Goal: Entertainment & Leisure: Consume media (video, audio)

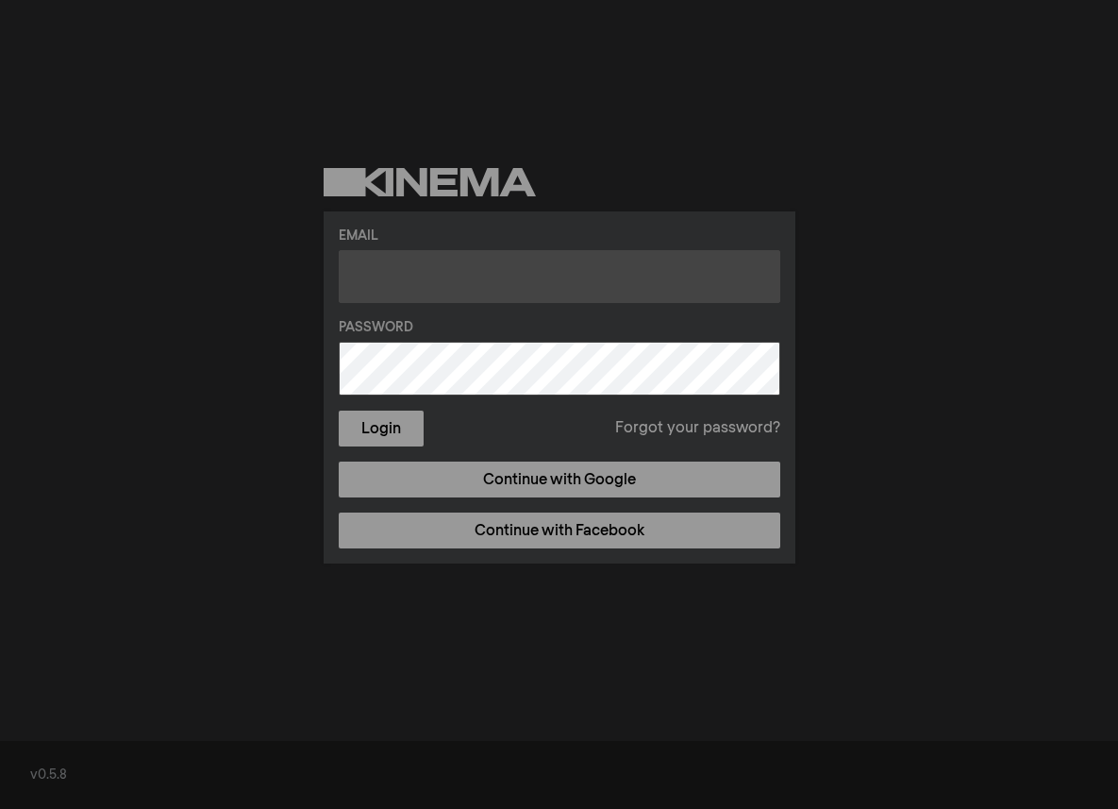
click at [537, 261] on input "text" at bounding box center [560, 276] width 442 height 53
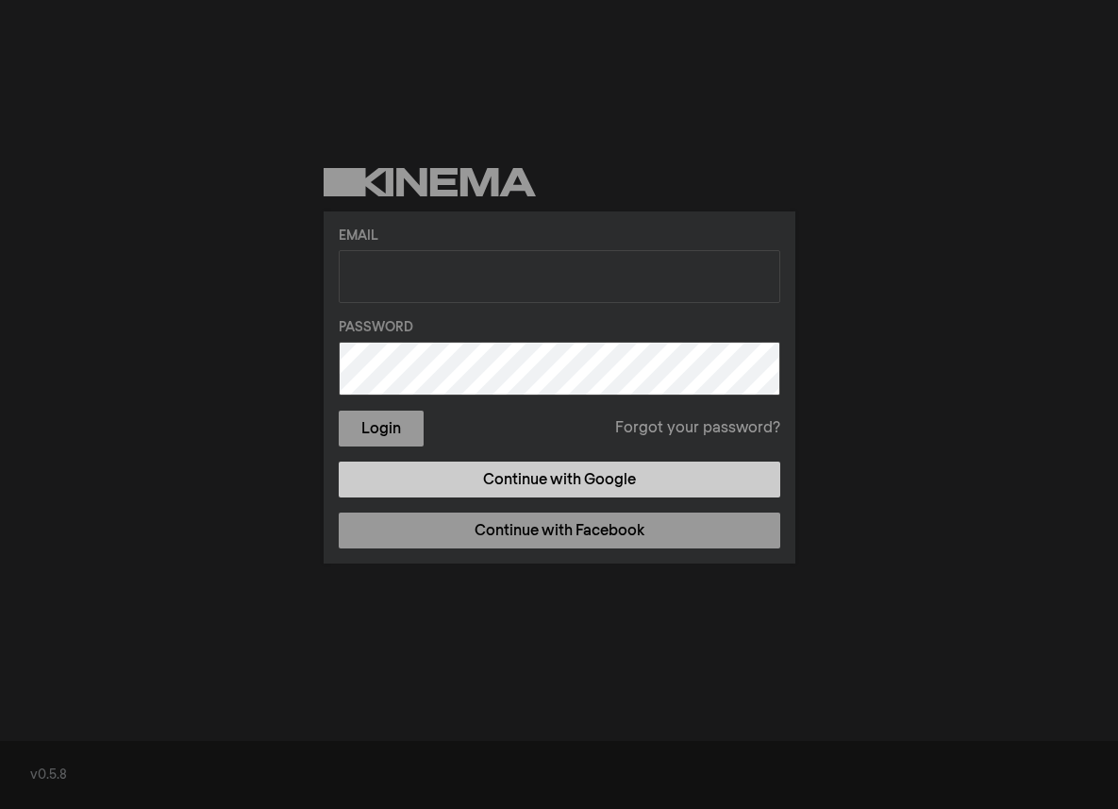
click at [534, 487] on link "Continue with Google" at bounding box center [560, 479] width 442 height 36
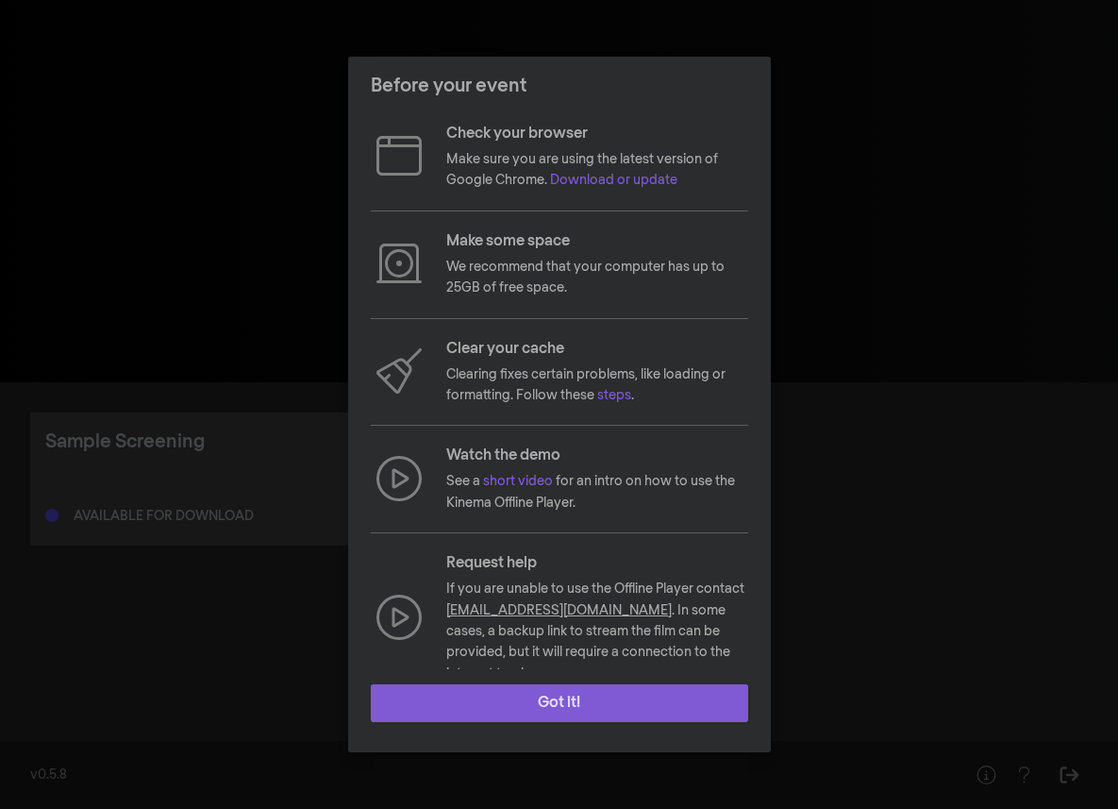
click at [611, 710] on button "Got it!" at bounding box center [559, 703] width 377 height 38
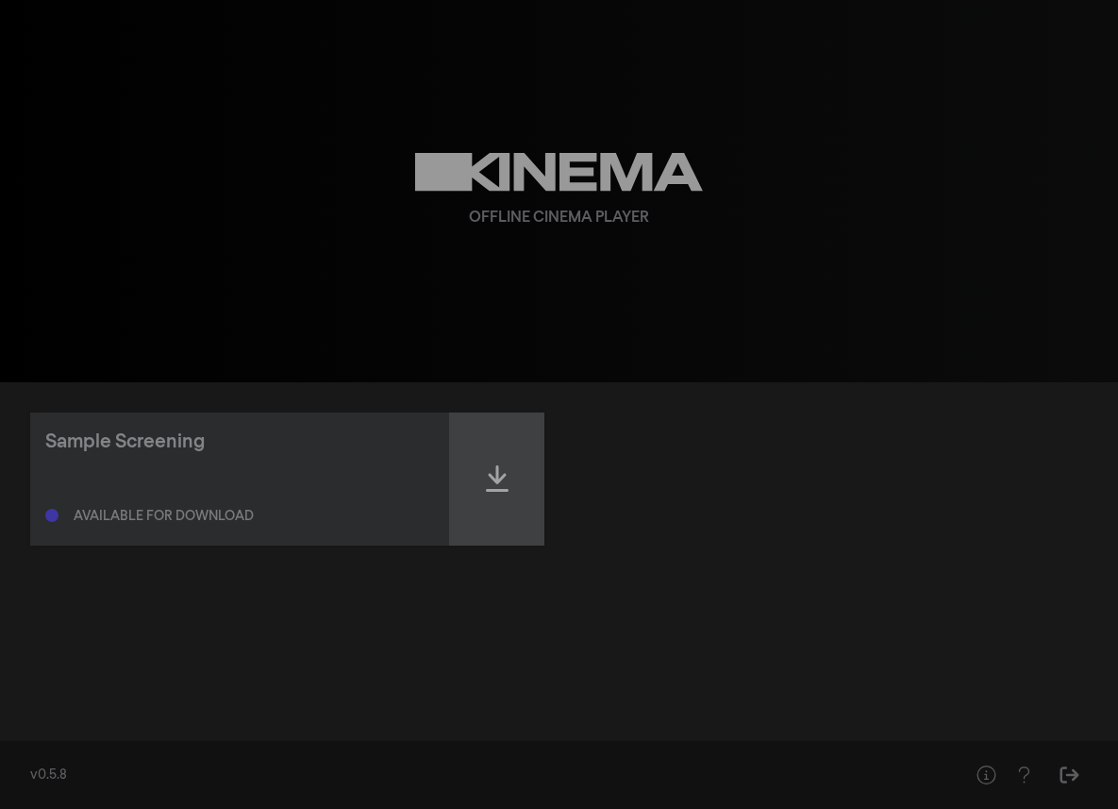
click at [492, 491] on icon at bounding box center [497, 478] width 23 height 26
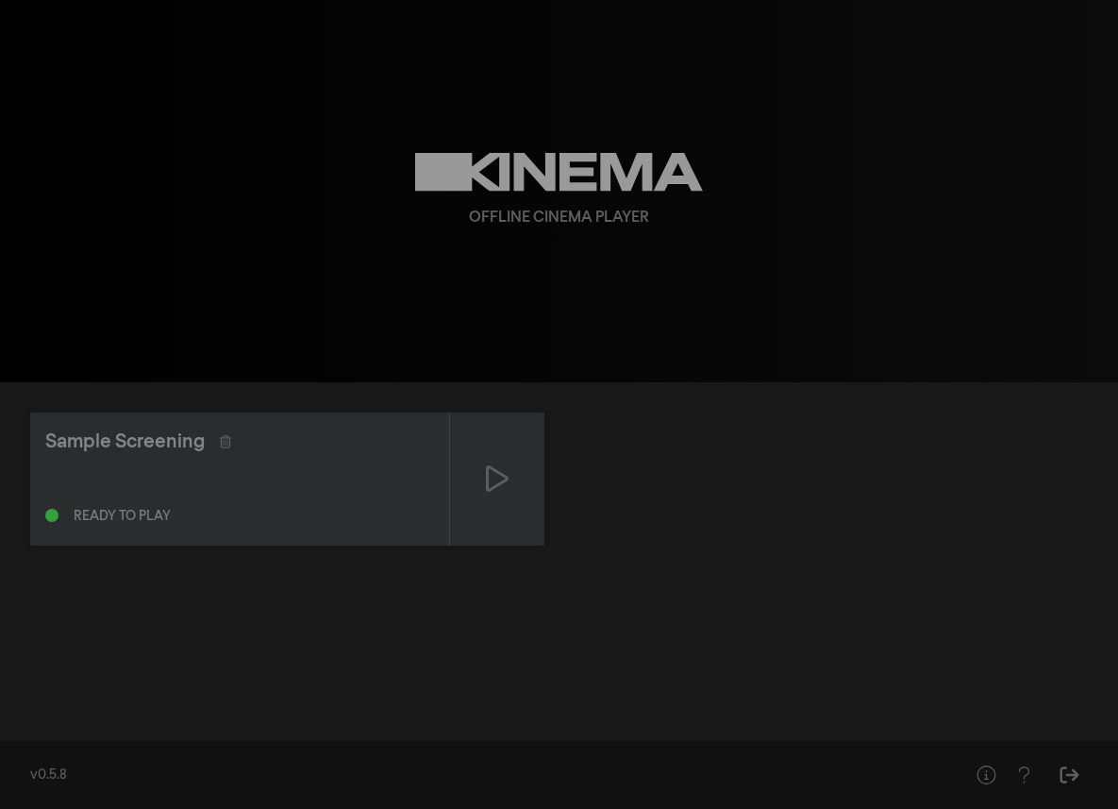
click at [854, 442] on div "Sample Screening Ready to play" at bounding box center [559, 478] width 1058 height 133
click at [490, 467] on icon at bounding box center [497, 478] width 23 height 26
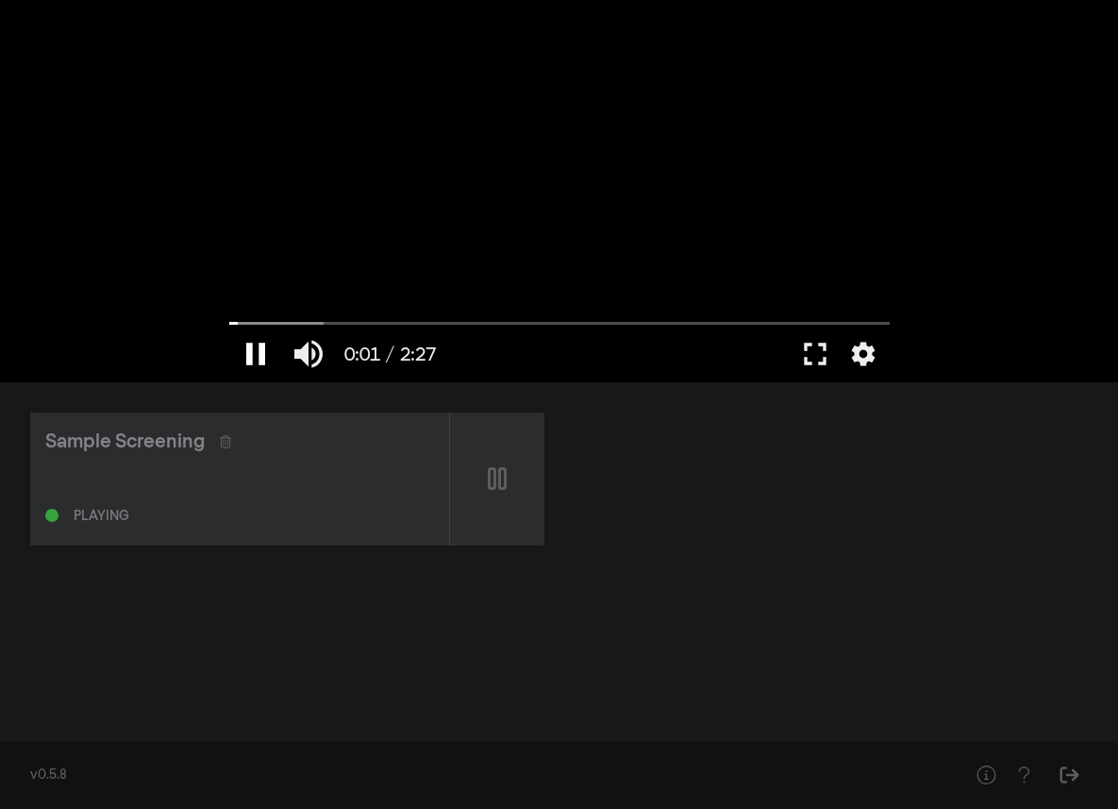
click at [233, 350] on button "pause" at bounding box center [255, 353] width 53 height 57
drag, startPoint x: 243, startPoint y: 321, endPoint x: 113, endPoint y: 321, distance: 130.2
type input "0"
click at [229, 321] on input "Seek" at bounding box center [559, 322] width 660 height 11
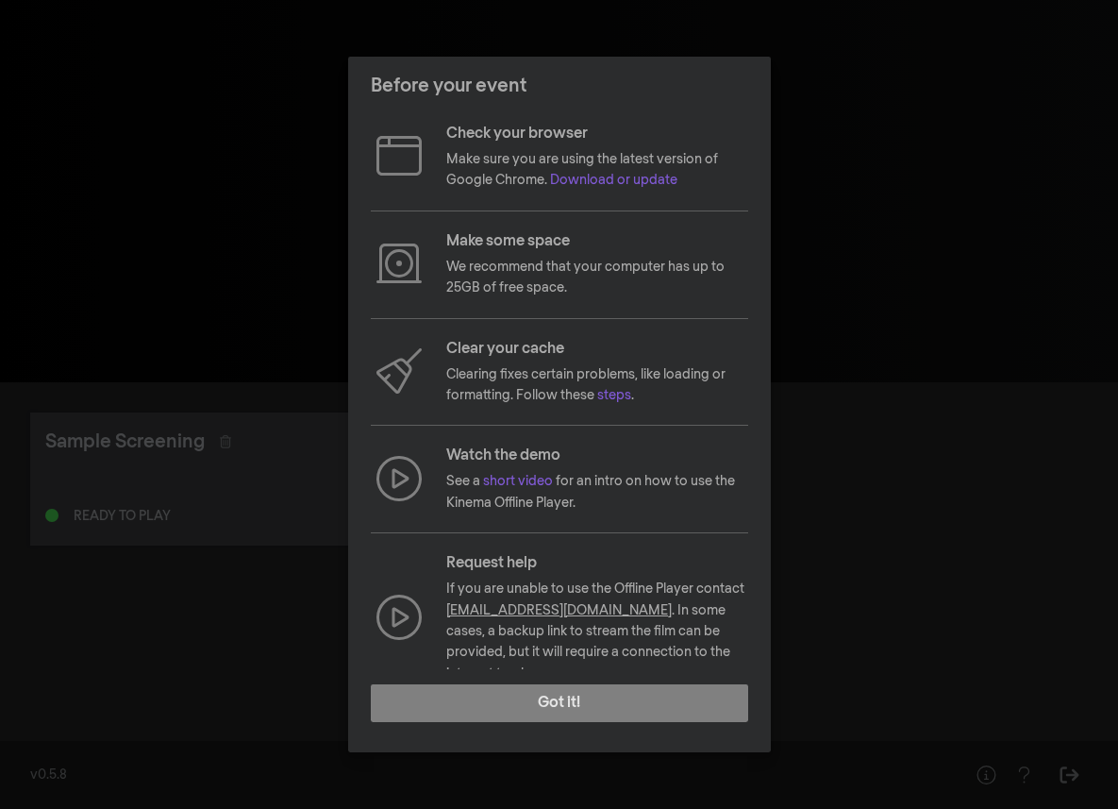
click at [810, 176] on div "Before your event Check your browser Make sure you are using the latest version…" at bounding box center [559, 404] width 1118 height 809
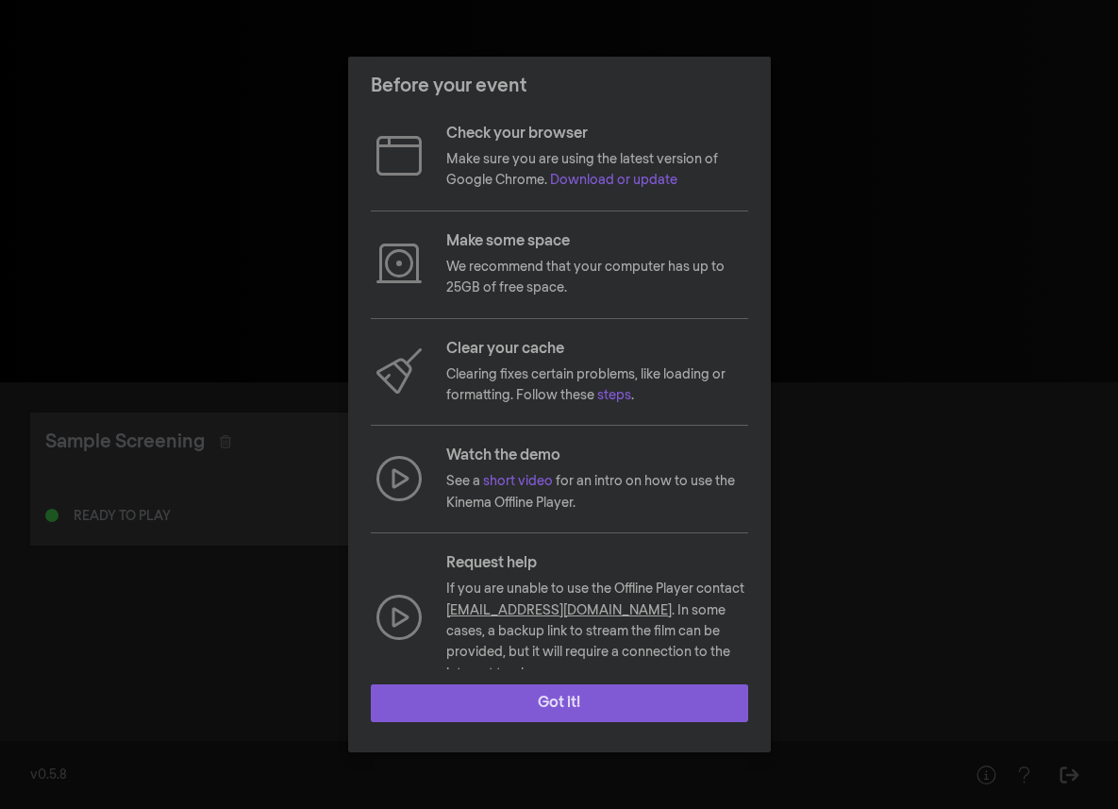
click at [548, 698] on button "Got it!" at bounding box center [559, 703] width 377 height 38
